Goal: Task Accomplishment & Management: Use online tool/utility

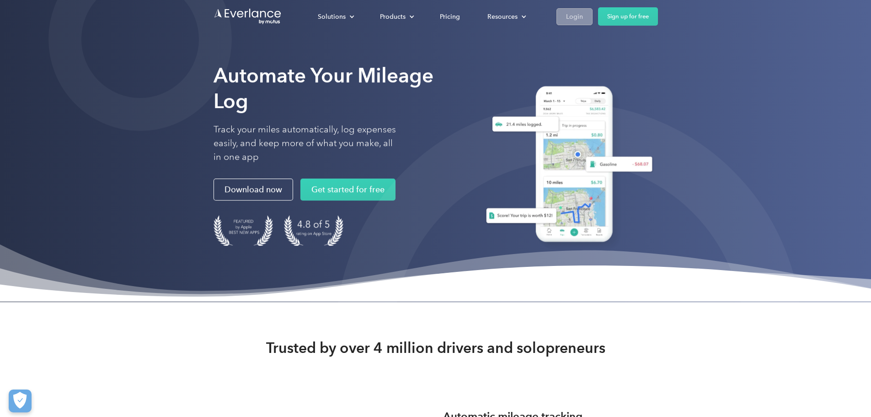
click at [583, 17] on div "Login" at bounding box center [574, 16] width 17 height 11
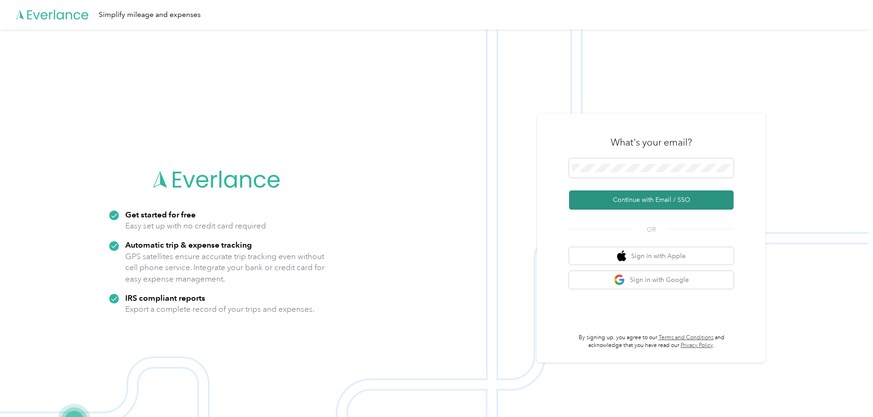
click at [667, 191] on button "Continue with Email / SSO" at bounding box center [651, 199] width 165 height 19
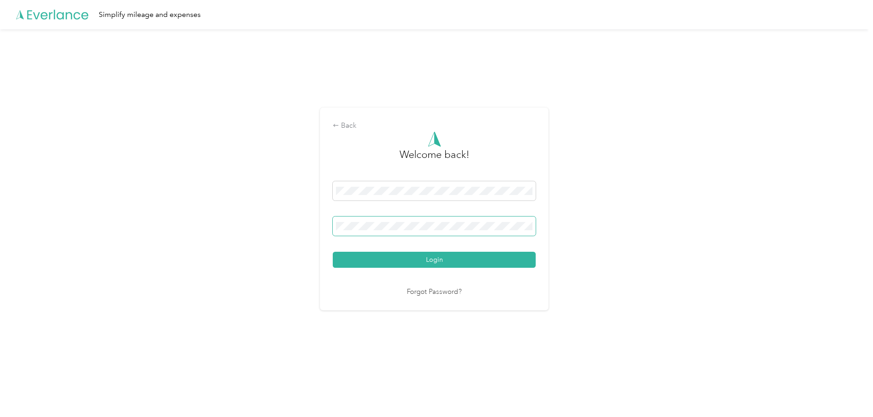
click at [400, 221] on span at bounding box center [434, 225] width 203 height 19
click at [437, 256] on button "Login" at bounding box center [434, 260] width 203 height 16
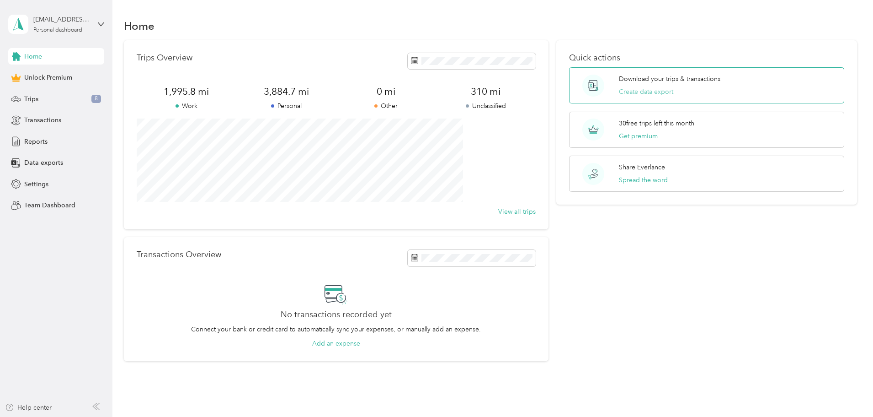
click at [636, 90] on button "Create data export" at bounding box center [646, 92] width 54 height 10
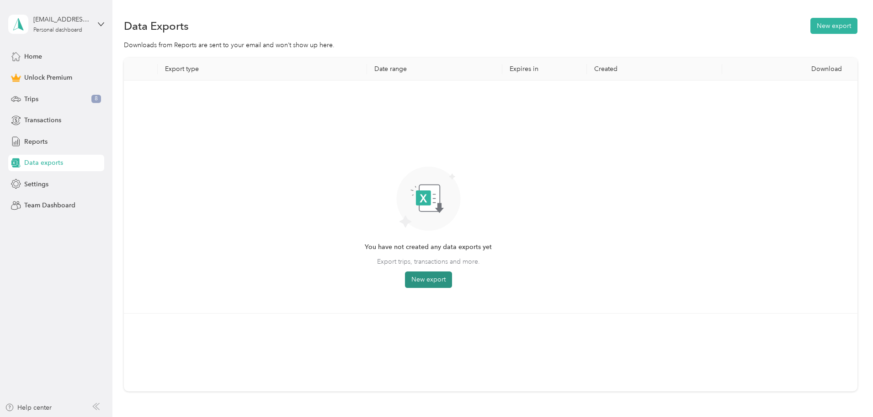
click at [452, 275] on button "New export" at bounding box center [428, 279] width 47 height 16
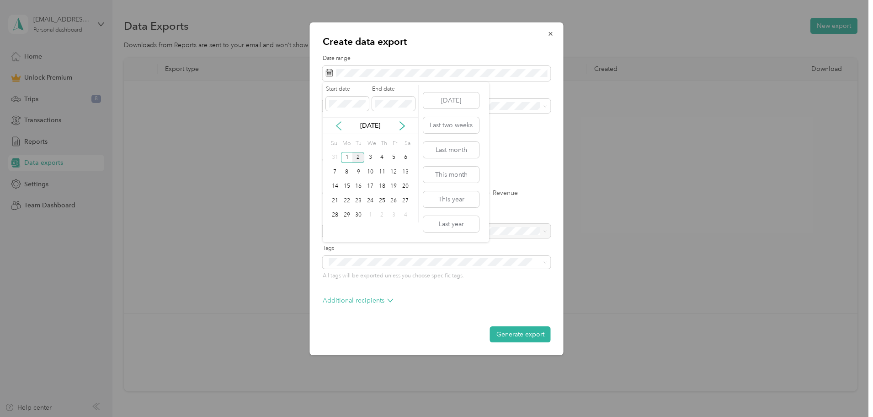
click at [337, 126] on icon at bounding box center [339, 126] width 5 height 8
click at [393, 158] on div "1" at bounding box center [394, 157] width 12 height 11
click at [334, 228] on div "31" at bounding box center [335, 229] width 12 height 11
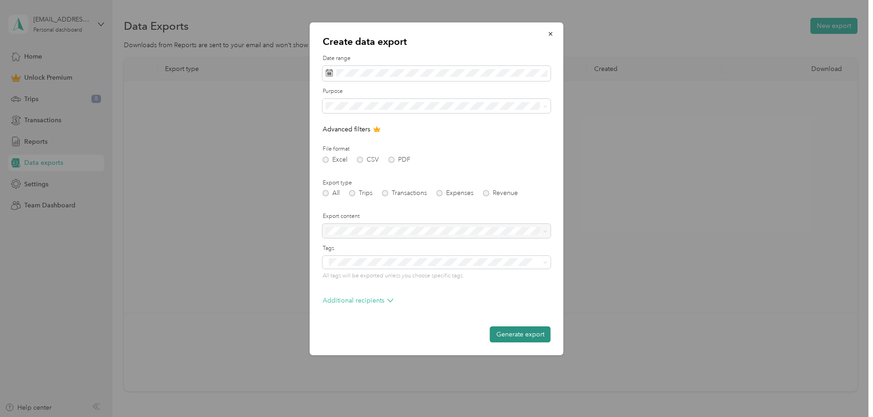
click at [509, 332] on button "Generate export" at bounding box center [520, 334] width 61 height 16
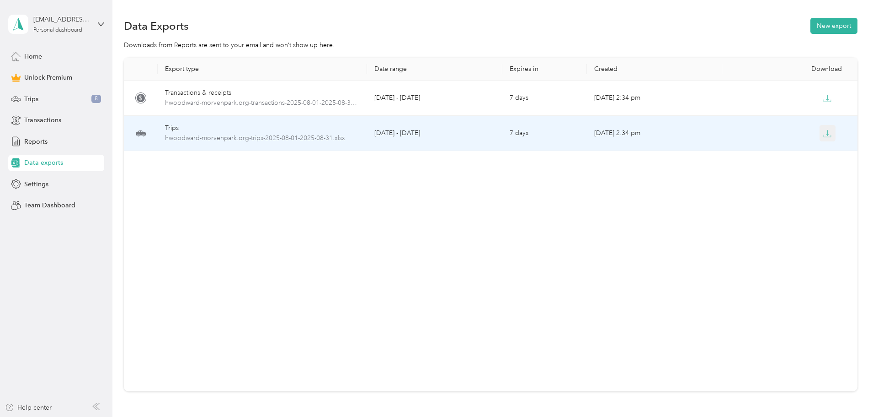
click at [824, 132] on icon "button" at bounding box center [828, 133] width 8 height 8
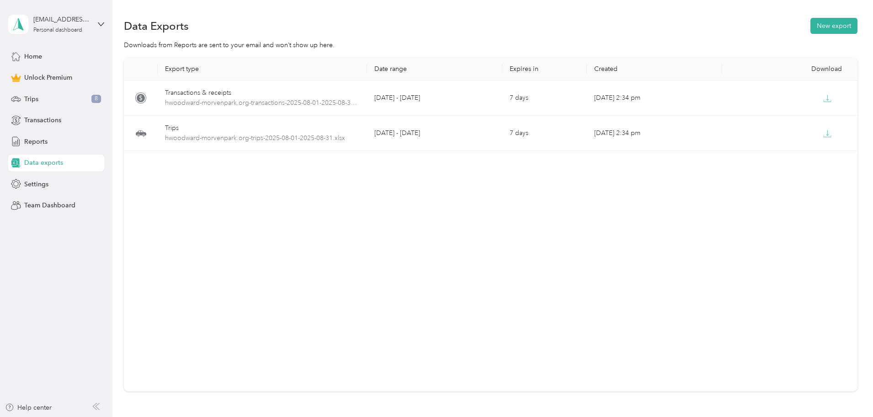
click at [96, 24] on div "[EMAIL_ADDRESS][DOMAIN_NAME] Personal dashboard" at bounding box center [56, 24] width 96 height 32
click at [35, 72] on div "Log out" at bounding box center [33, 75] width 35 height 10
